Goal: Task Accomplishment & Management: Complete application form

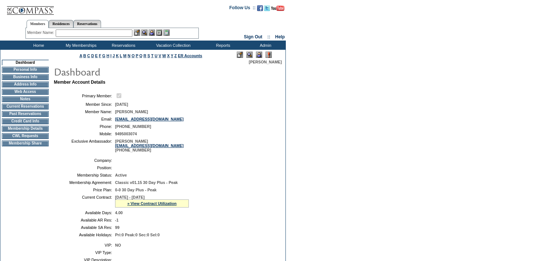
scroll to position [37, 0]
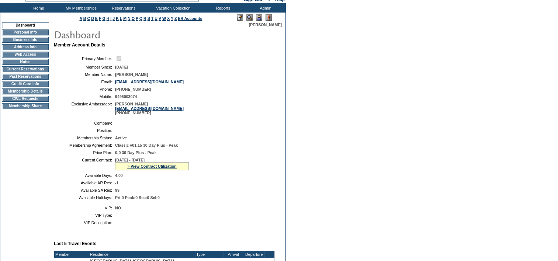
click at [261, 16] on img at bounding box center [259, 17] width 6 height 6
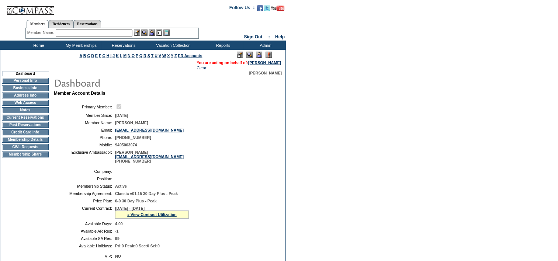
click at [24, 150] on td "CWL Requests" at bounding box center [25, 147] width 47 height 6
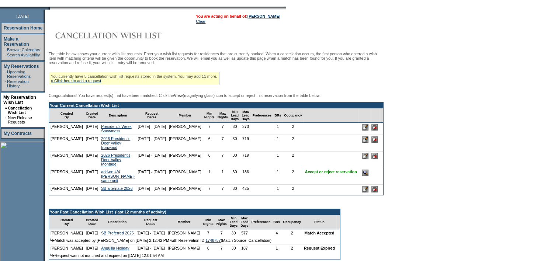
scroll to position [86, 0]
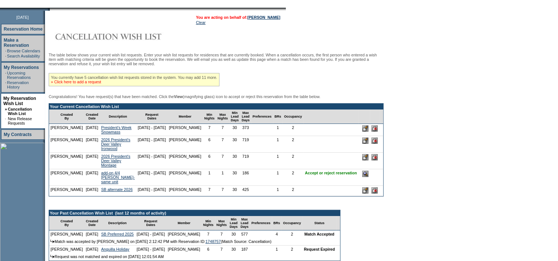
click at [101, 83] on link "» Click here to add a request" at bounding box center [76, 82] width 50 height 4
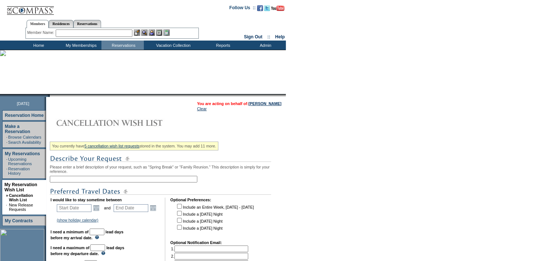
click at [86, 180] on input "text" at bounding box center [124, 179] width 148 height 7
type input "add-on 4/4 [PERSON_NAME] same unit (804)"
click at [97, 208] on link "Open the calendar popup." at bounding box center [96, 208] width 8 height 8
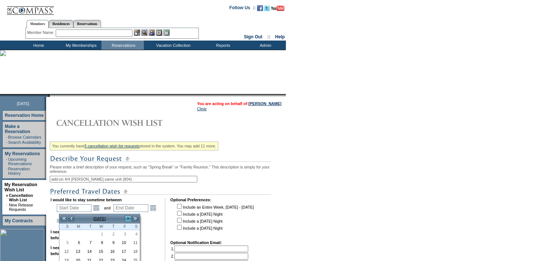
click at [127, 216] on link ">" at bounding box center [127, 218] width 7 height 7
click at [126, 217] on link ">" at bounding box center [127, 218] width 7 height 7
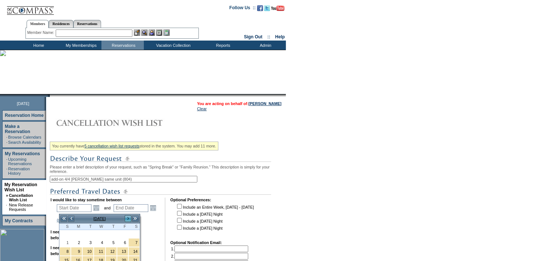
click at [125, 217] on link ">" at bounding box center [127, 218] width 7 height 7
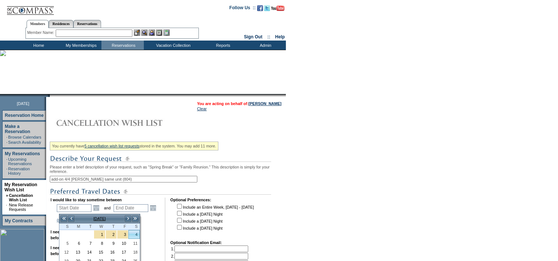
click at [132, 232] on link "4" at bounding box center [134, 235] width 11 height 8
type input "[DATE]"
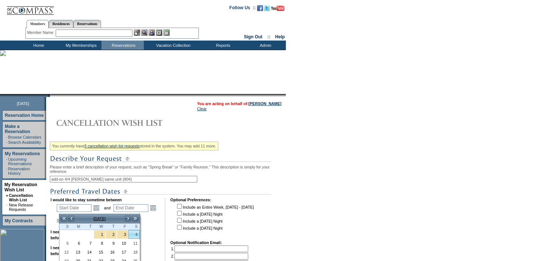
type input "185"
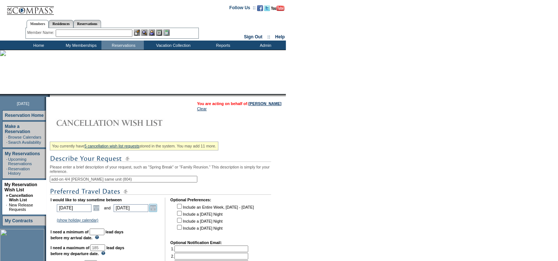
click at [154, 211] on link "Open the calendar popup." at bounding box center [153, 208] width 8 height 8
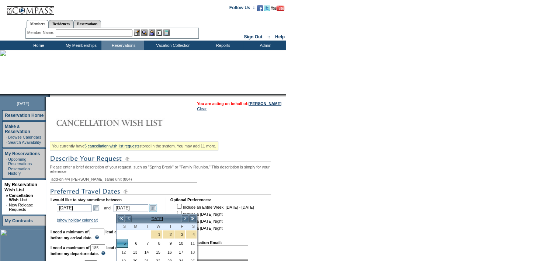
click at [154, 211] on link "Open the calendar popup." at bounding box center [153, 208] width 8 height 8
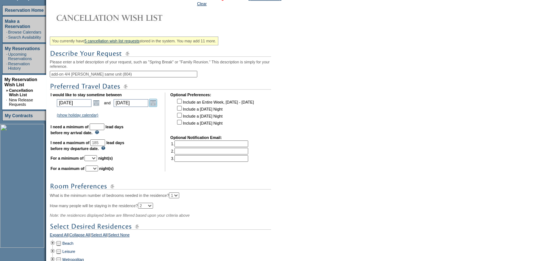
scroll to position [148, 0]
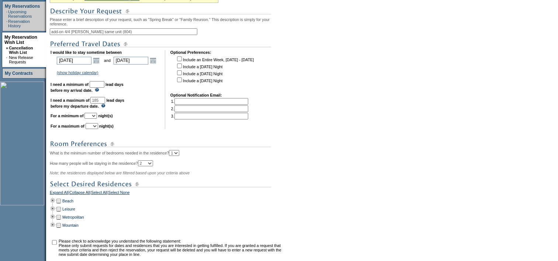
click at [104, 87] on input "text" at bounding box center [97, 84] width 15 height 7
type input "30"
select select "1"
click at [56, 204] on td at bounding box center [53, 201] width 6 height 8
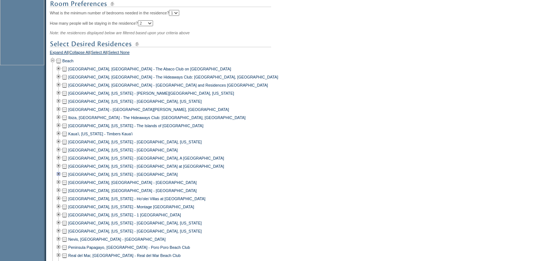
scroll to position [295, 0]
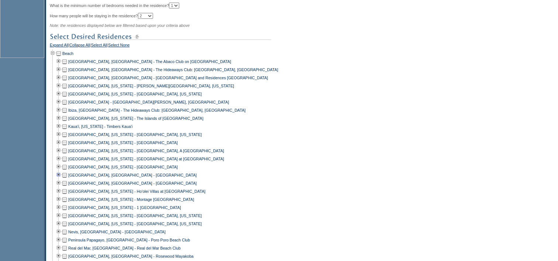
click at [61, 179] on td at bounding box center [59, 175] width 6 height 8
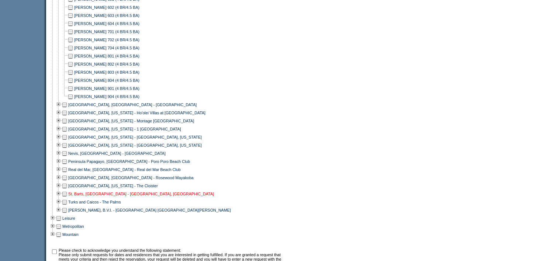
scroll to position [480, 0]
click at [72, 84] on td at bounding box center [71, 80] width 6 height 8
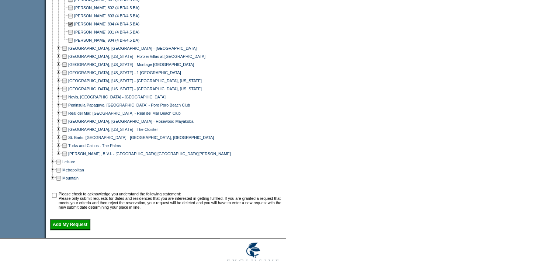
scroll to position [568, 0]
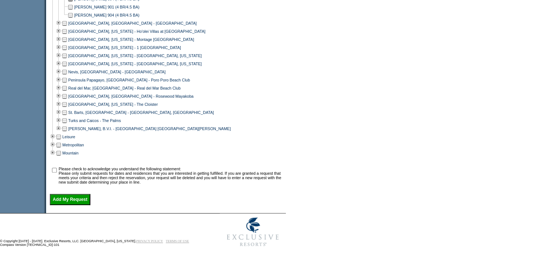
click at [56, 168] on input "checkbox" at bounding box center [54, 170] width 5 height 5
checkbox input "true"
click at [72, 199] on input "Add My Request" at bounding box center [70, 199] width 41 height 11
